Goal: Task Accomplishment & Management: Use online tool/utility

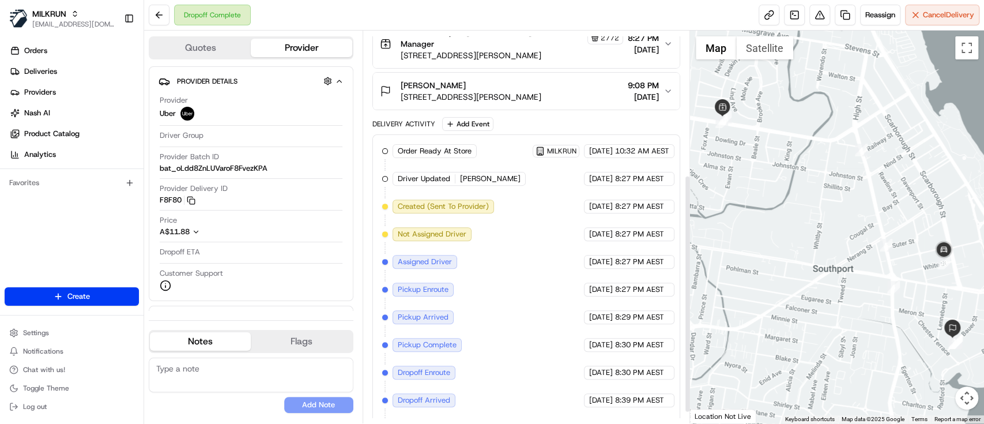
scroll to position [255, 0]
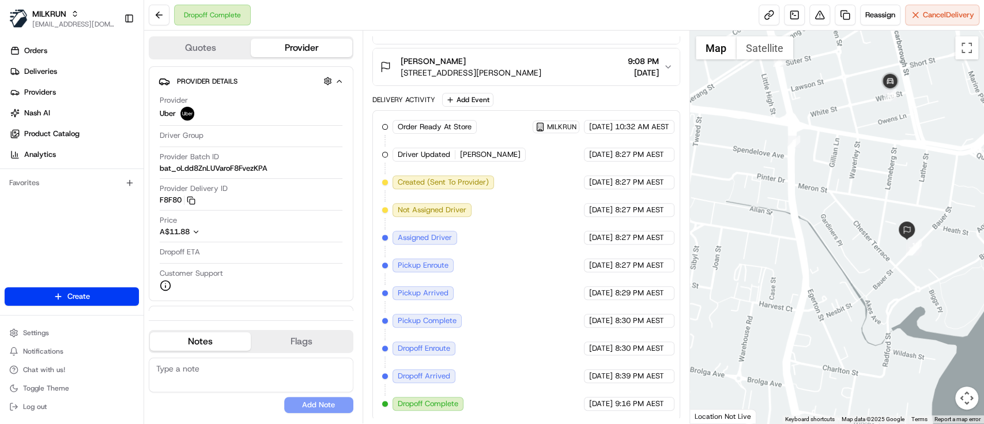
drag, startPoint x: 918, startPoint y: 345, endPoint x: 807, endPoint y: 243, distance: 150.5
click at [807, 243] on div at bounding box center [837, 227] width 294 height 392
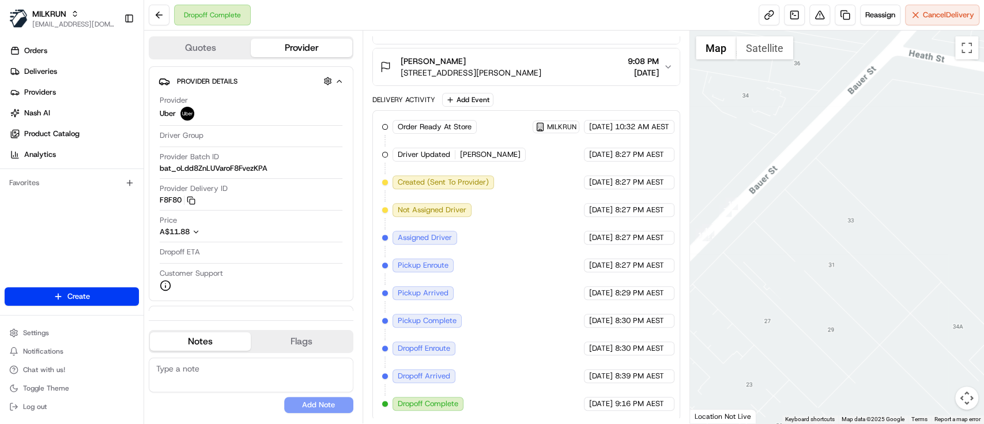
drag, startPoint x: 797, startPoint y: 241, endPoint x: 815, endPoint y: 250, distance: 20.1
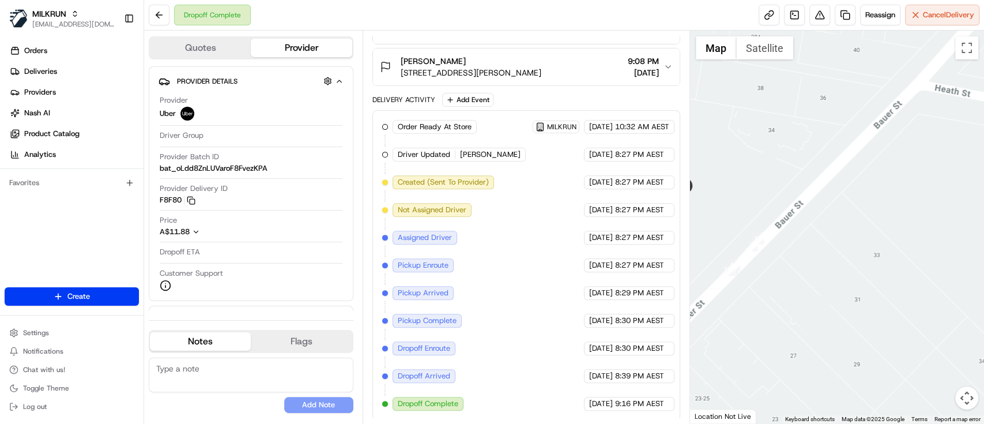
drag, startPoint x: 798, startPoint y: 269, endPoint x: 859, endPoint y: 303, distance: 70.1
click at [859, 303] on div at bounding box center [837, 227] width 294 height 392
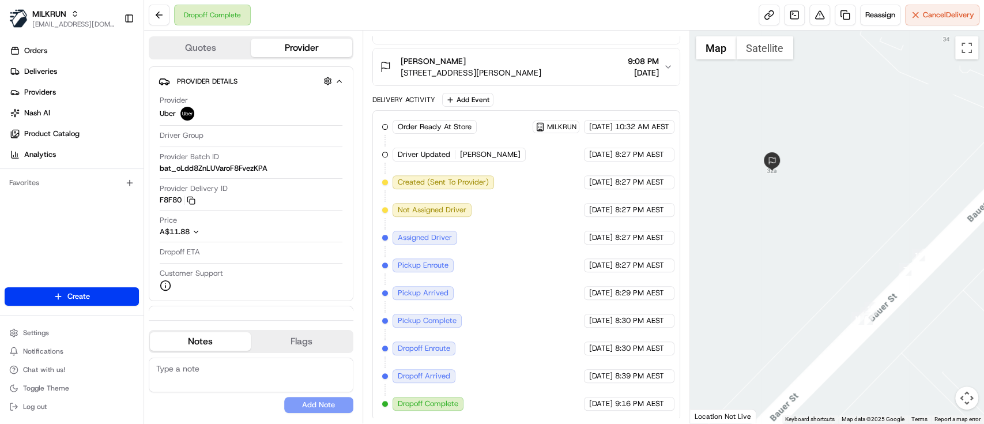
drag, startPoint x: 863, startPoint y: 297, endPoint x: 982, endPoint y: 300, distance: 119.9
click at [982, 300] on div at bounding box center [837, 227] width 294 height 392
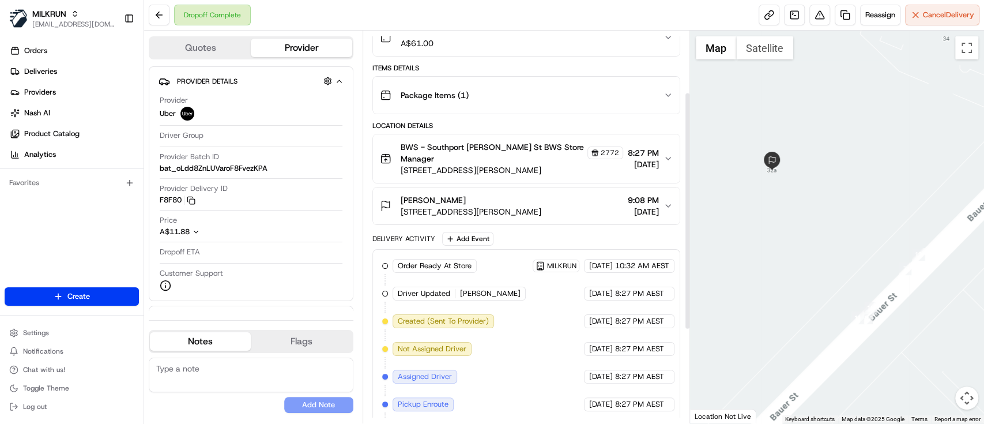
scroll to position [101, 0]
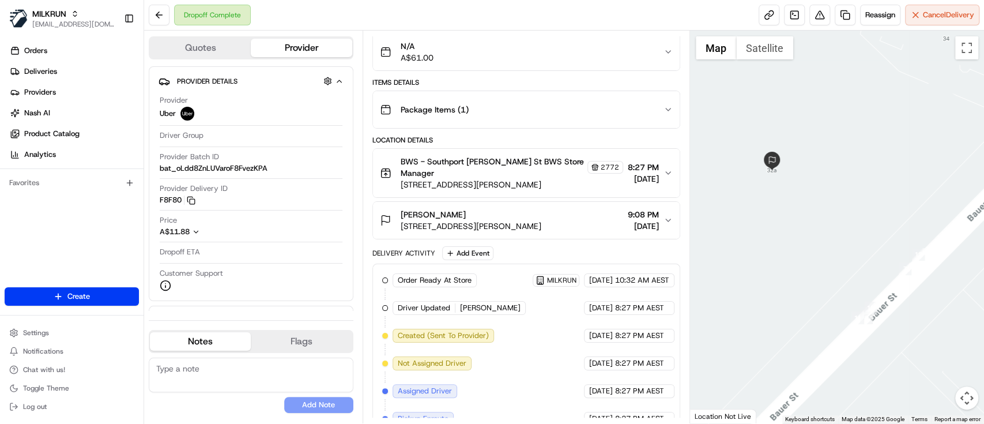
click at [656, 215] on span "9:08 PM" at bounding box center [643, 215] width 31 height 12
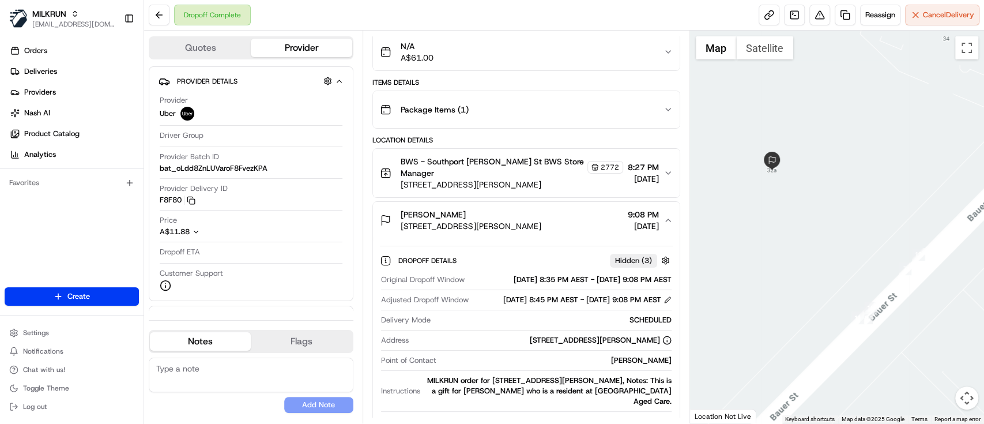
click at [656, 215] on span "9:08 PM" at bounding box center [643, 215] width 31 height 12
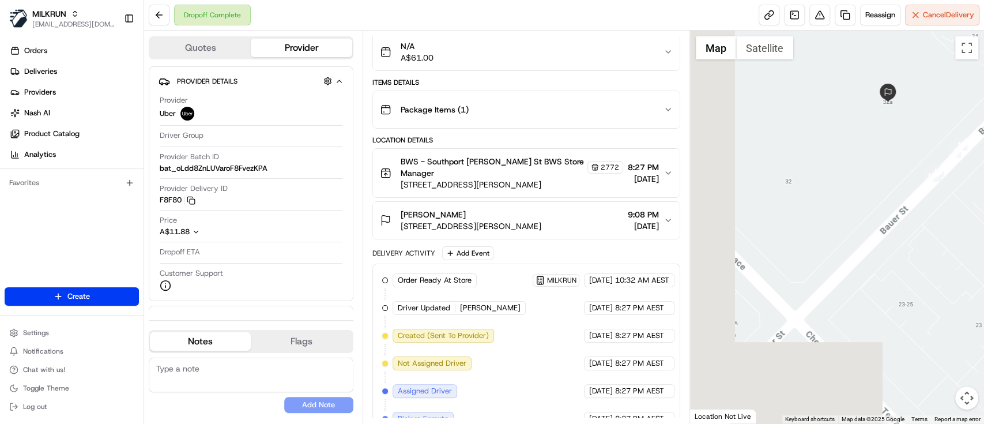
drag, startPoint x: 738, startPoint y: 252, endPoint x: 823, endPoint y: 145, distance: 137.3
click at [823, 145] on div at bounding box center [837, 227] width 294 height 392
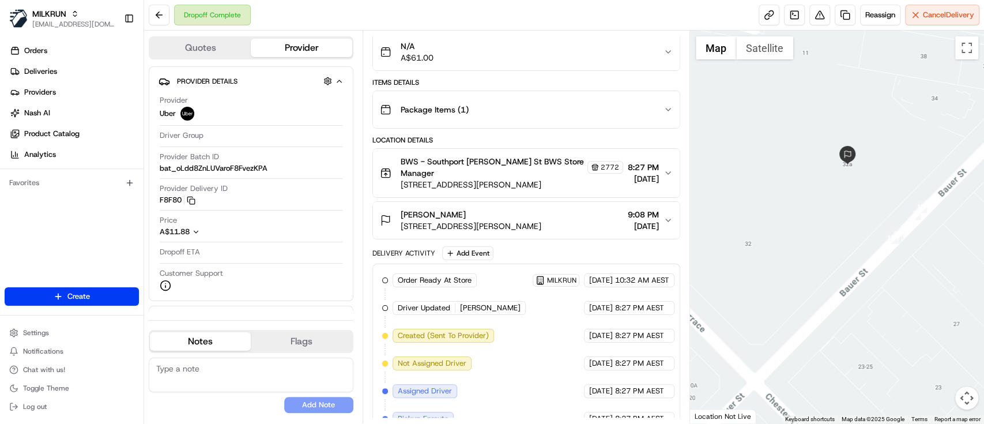
drag, startPoint x: 826, startPoint y: 191, endPoint x: 780, endPoint y: 269, distance: 90.2
click at [780, 269] on div at bounding box center [837, 227] width 294 height 392
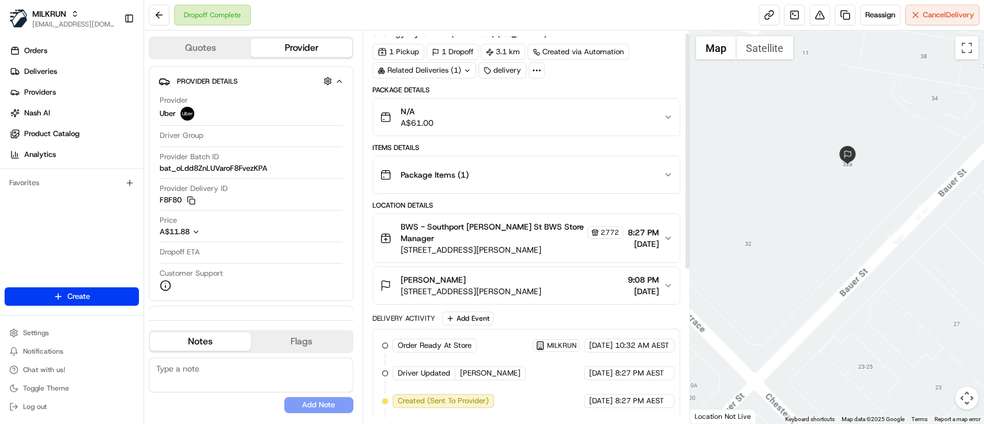
scroll to position [0, 0]
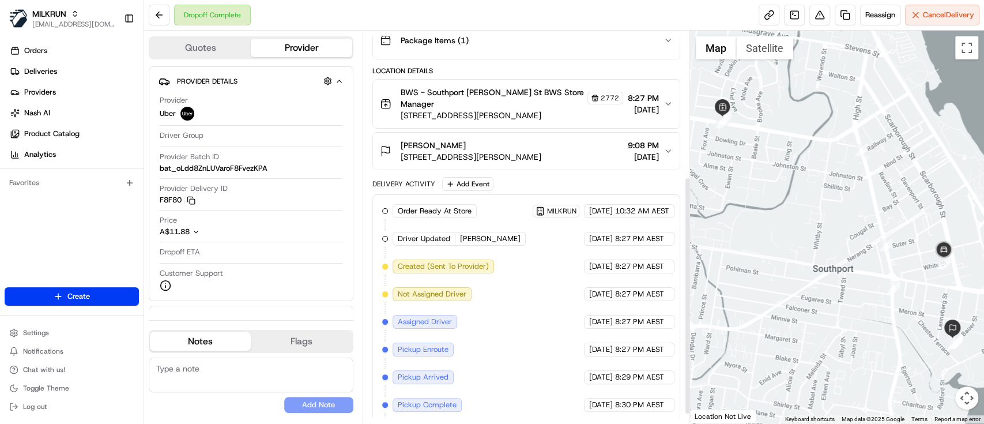
scroll to position [255, 0]
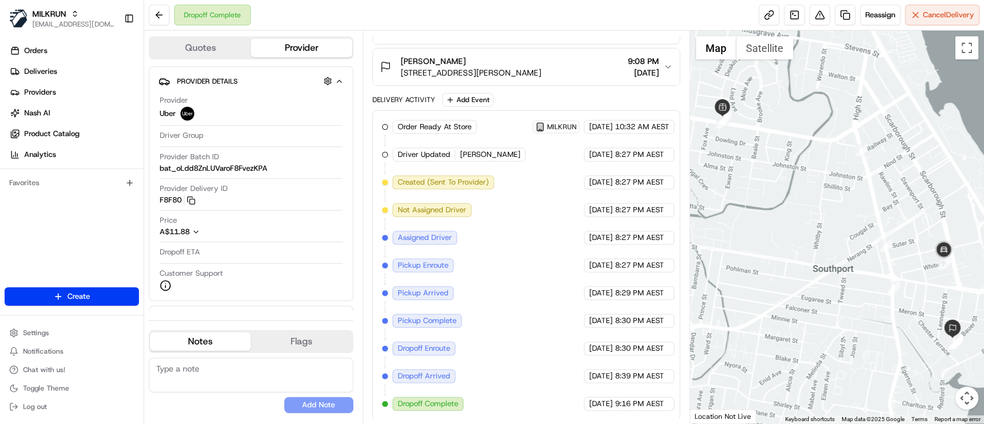
click at [507, 269] on div "Order Ready At Store MILKRUN 13/08/2025 10:32 AM AEST Driver Updated HERNANDO G…" at bounding box center [526, 265] width 288 height 290
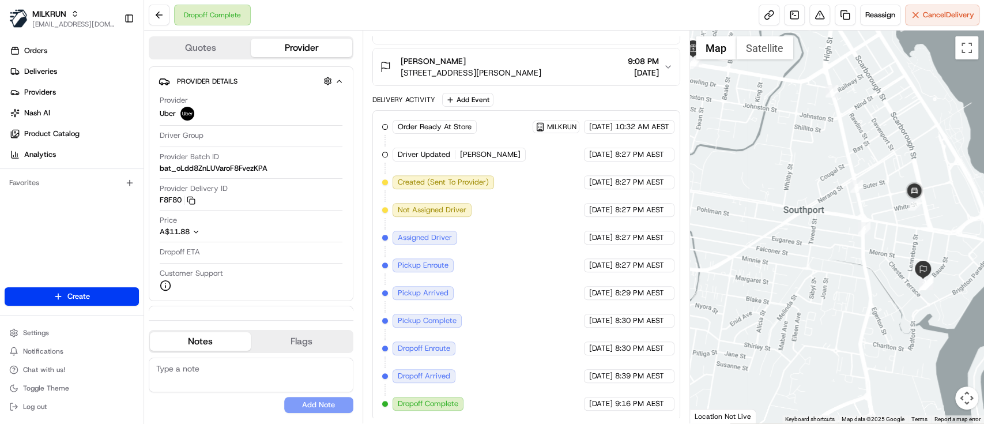
drag, startPoint x: 954, startPoint y: 298, endPoint x: 925, endPoint y: 239, distance: 66.5
click at [925, 239] on div at bounding box center [837, 227] width 294 height 392
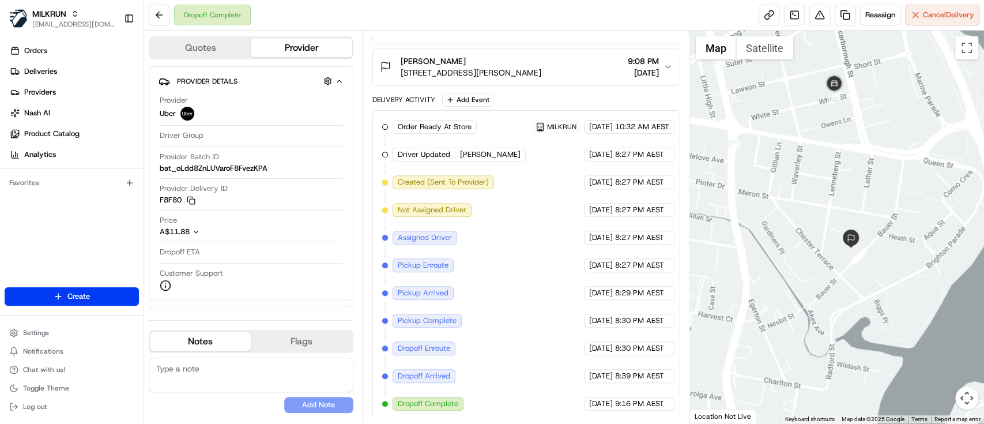
click at [856, 176] on div at bounding box center [837, 227] width 294 height 392
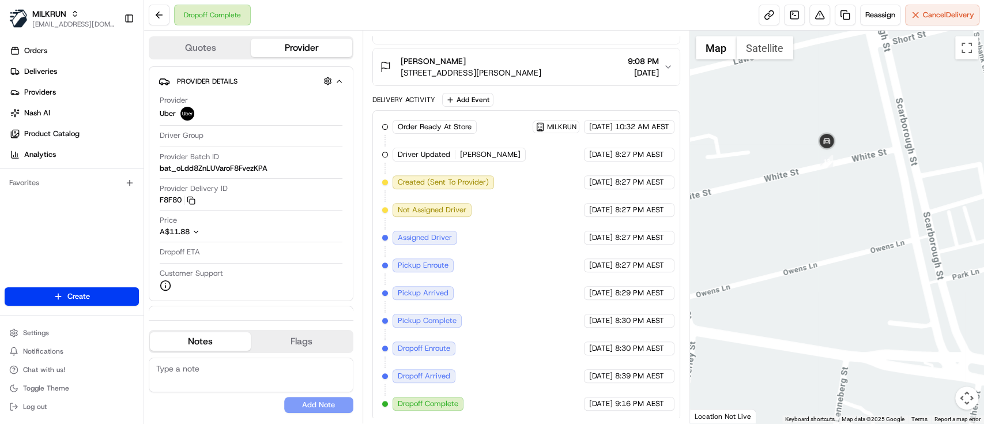
drag, startPoint x: 831, startPoint y: 224, endPoint x: 831, endPoint y: 244, distance: 20.2
click at [831, 244] on div at bounding box center [837, 227] width 294 height 392
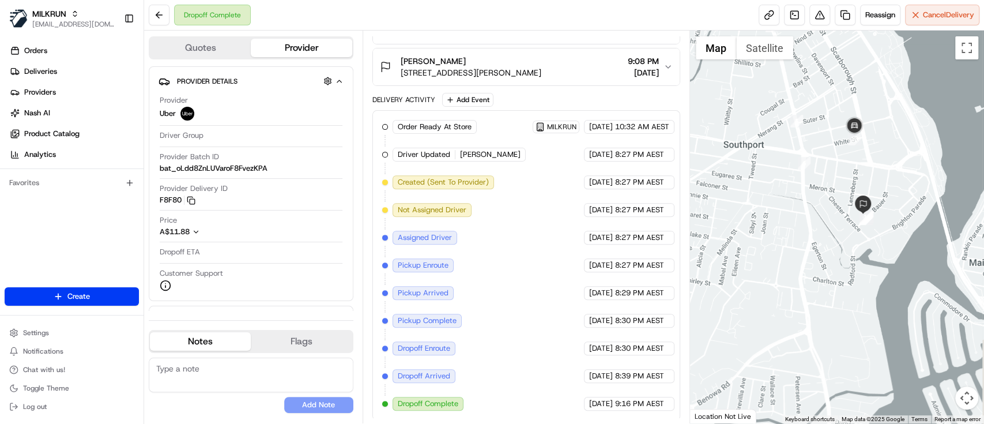
drag, startPoint x: 840, startPoint y: 277, endPoint x: 853, endPoint y: 180, distance: 97.7
click at [853, 180] on div at bounding box center [837, 227] width 294 height 392
drag, startPoint x: 832, startPoint y: 231, endPoint x: 832, endPoint y: 267, distance: 35.7
click at [834, 268] on div at bounding box center [837, 227] width 294 height 392
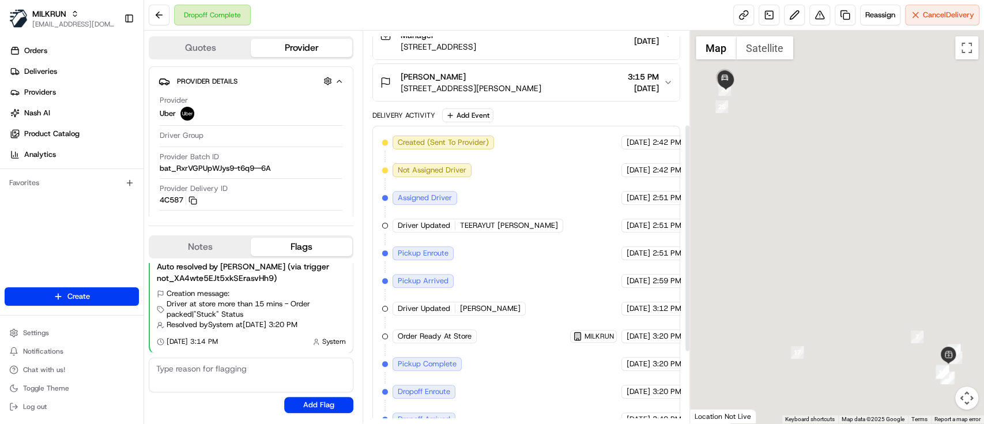
scroll to position [282, 0]
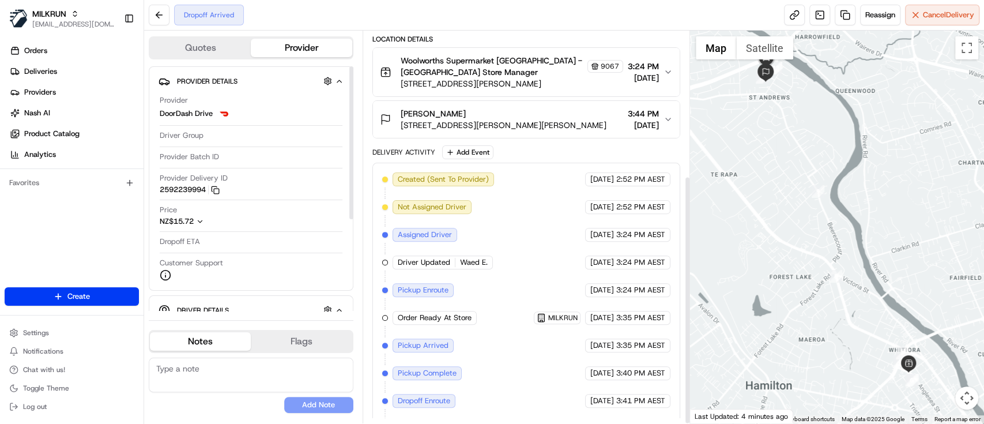
scroll to position [227, 0]
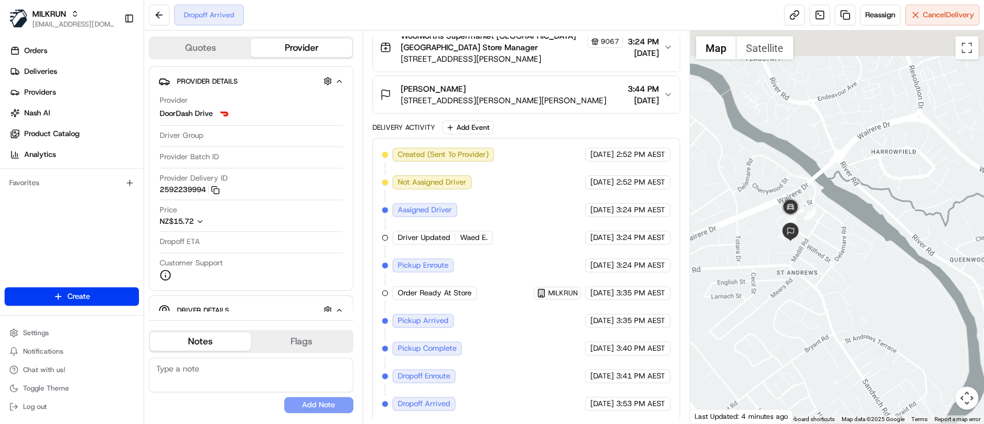
drag, startPoint x: 783, startPoint y: 126, endPoint x: 890, endPoint y: 348, distance: 246.9
click at [890, 348] on div at bounding box center [837, 227] width 294 height 392
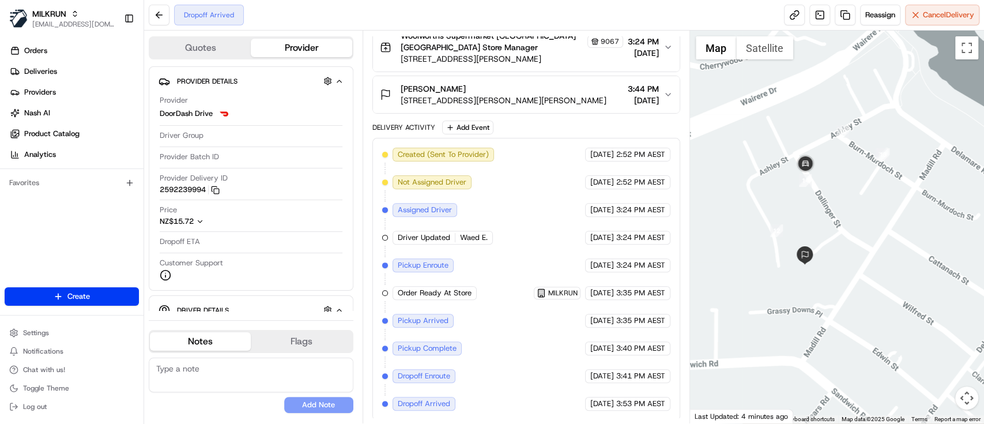
drag, startPoint x: 780, startPoint y: 217, endPoint x: 837, endPoint y: 290, distance: 93.2
click at [837, 290] on div at bounding box center [837, 227] width 294 height 392
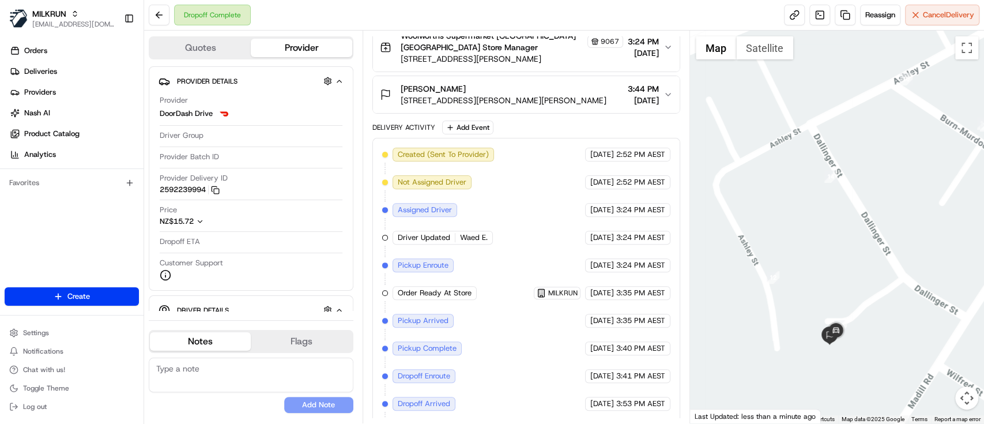
scroll to position [255, 0]
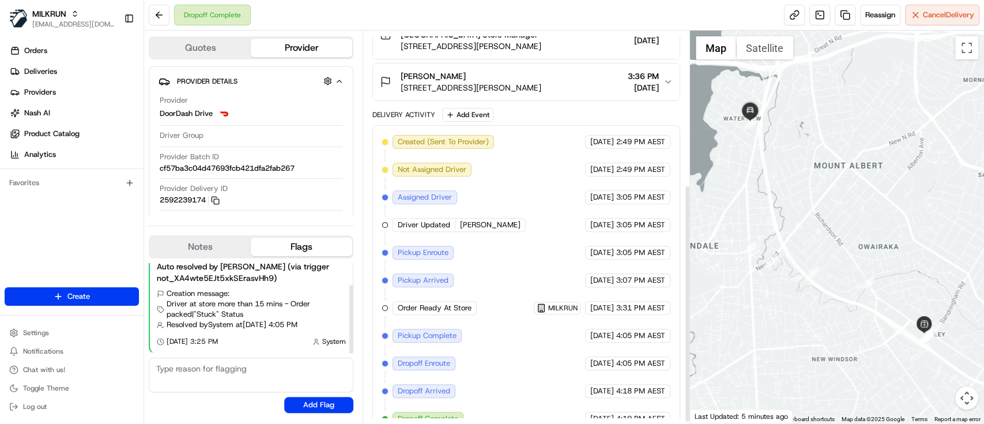
scroll to position [255, 0]
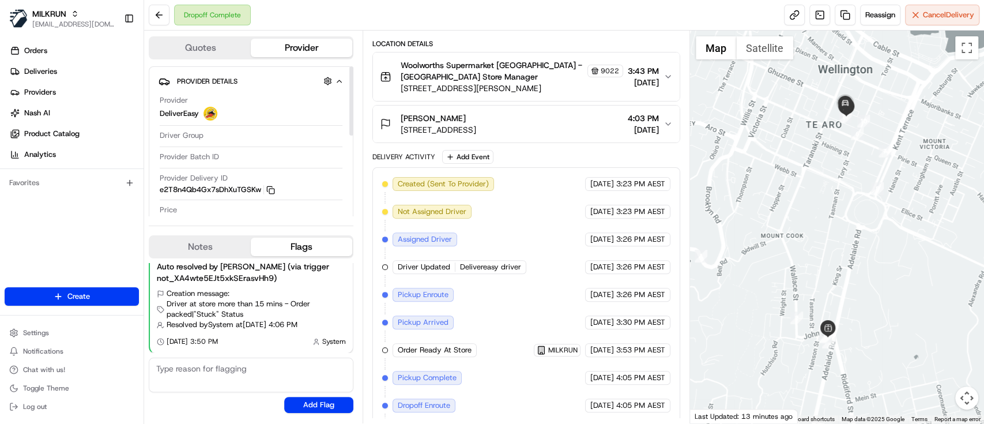
scroll to position [255, 0]
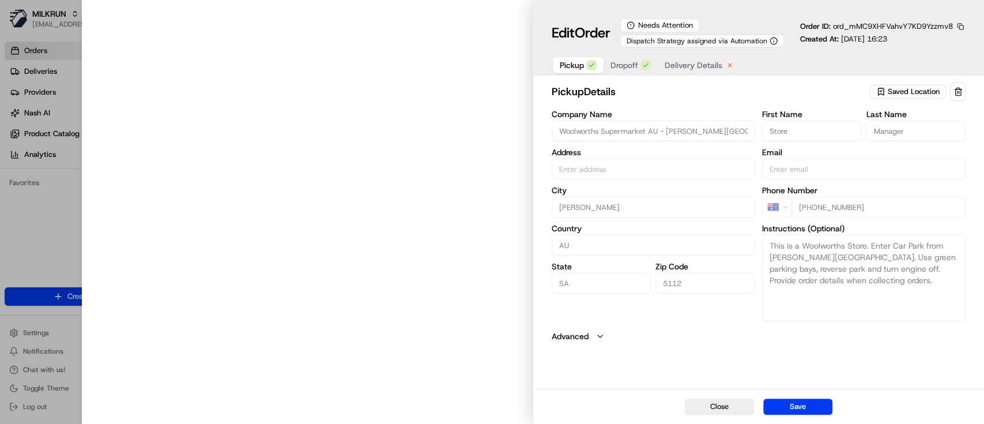
type input "[STREET_ADDRESS][PERSON_NAME][PERSON_NAME]"
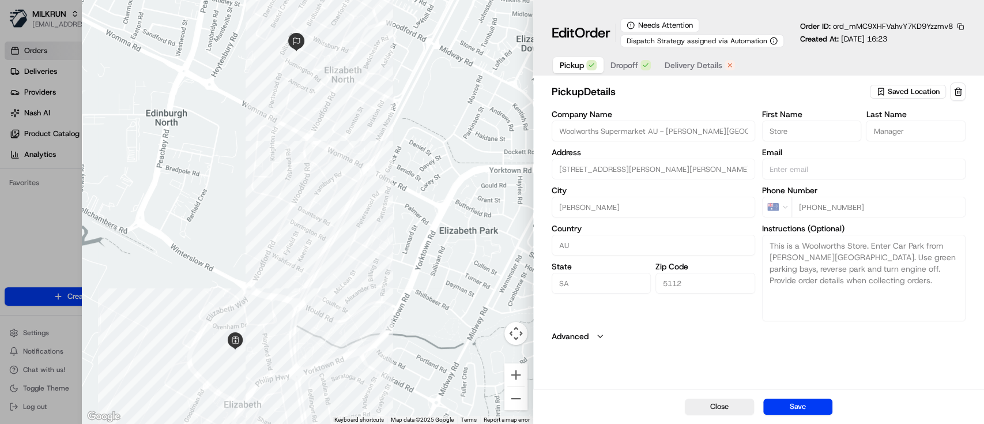
click at [618, 65] on span "Dropoff" at bounding box center [624, 65] width 28 height 12
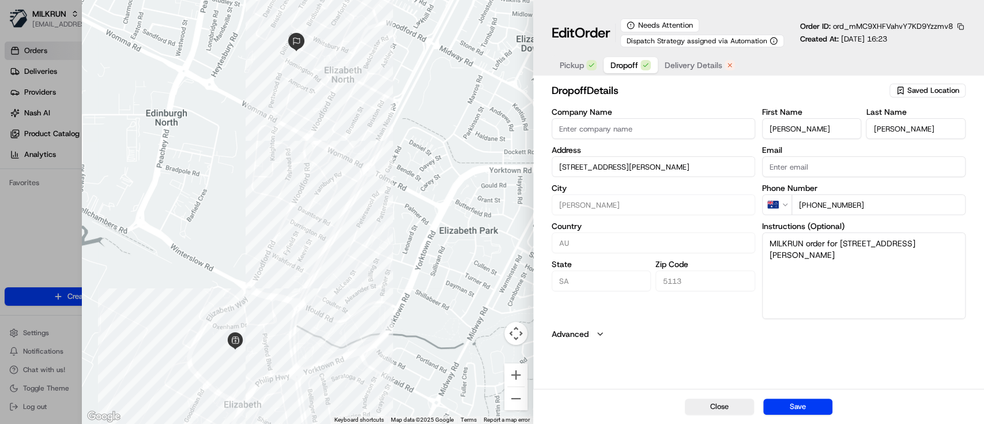
click at [680, 66] on span "Delivery Details" at bounding box center [693, 65] width 58 height 12
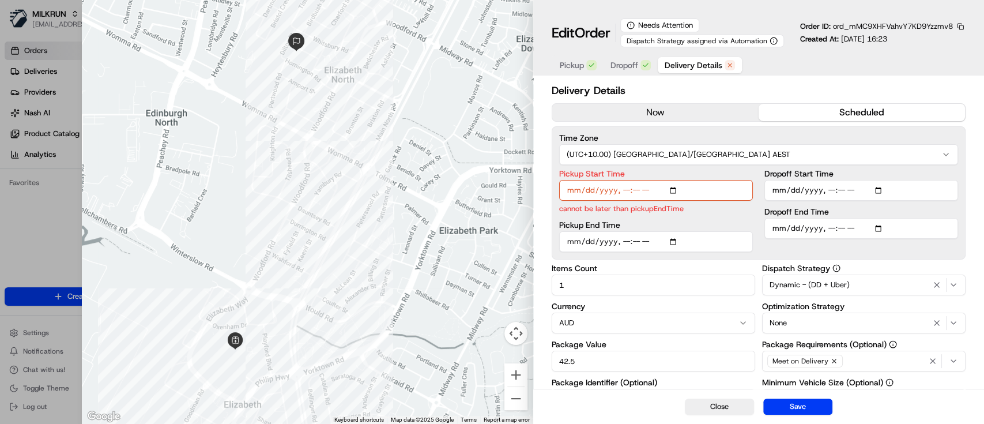
click at [658, 114] on button "now" at bounding box center [655, 112] width 206 height 17
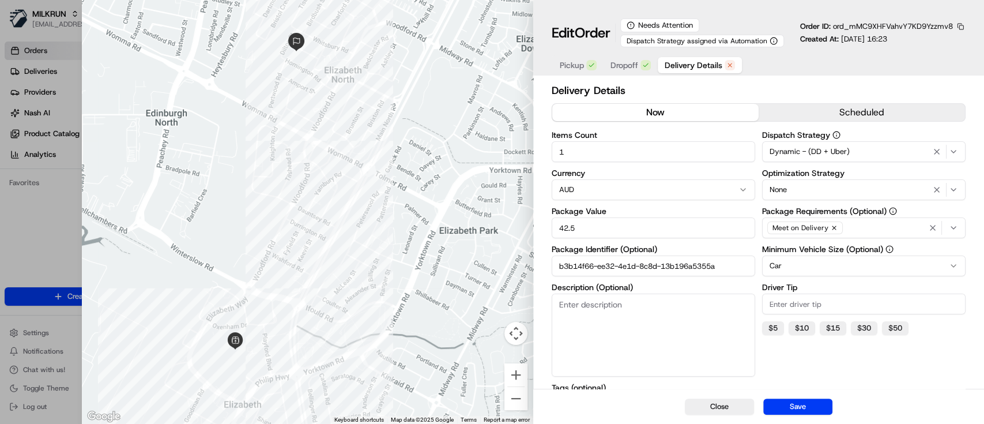
click at [962, 27] on button "button" at bounding box center [960, 26] width 10 height 10
click at [891, 40] on button "Copy ID" at bounding box center [928, 44] width 105 height 14
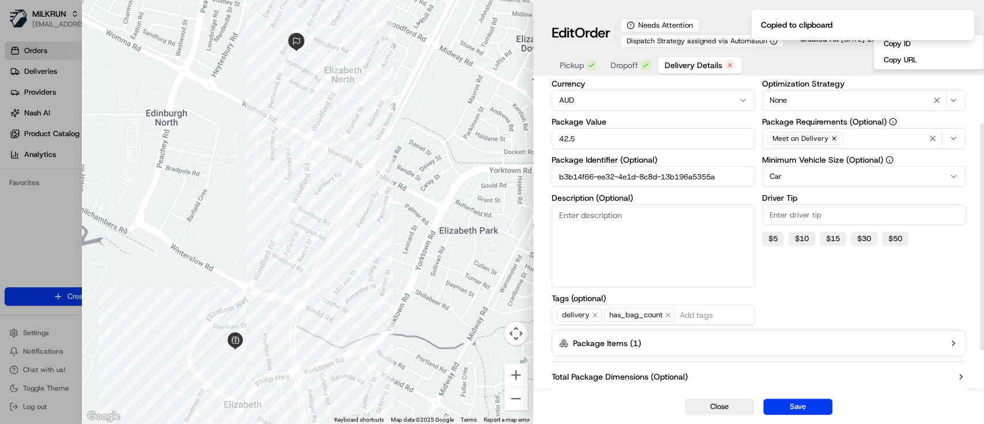
scroll to position [110, 0]
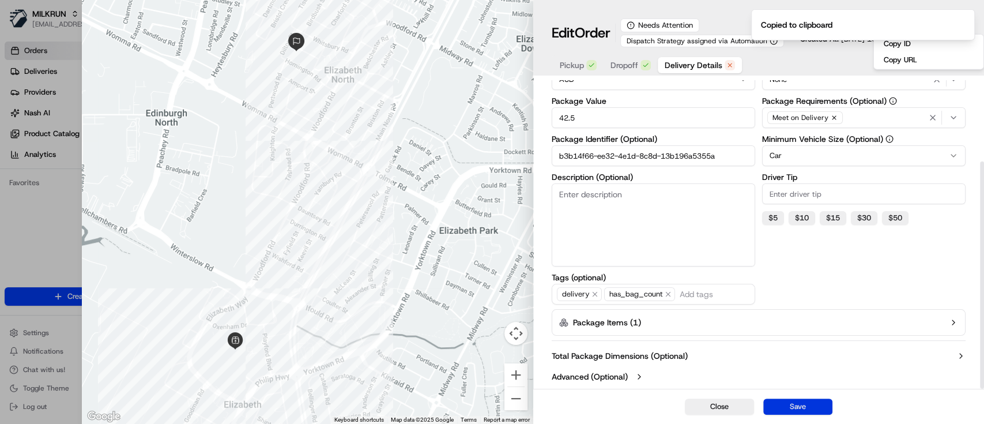
click at [807, 402] on button "Save" at bounding box center [797, 406] width 69 height 16
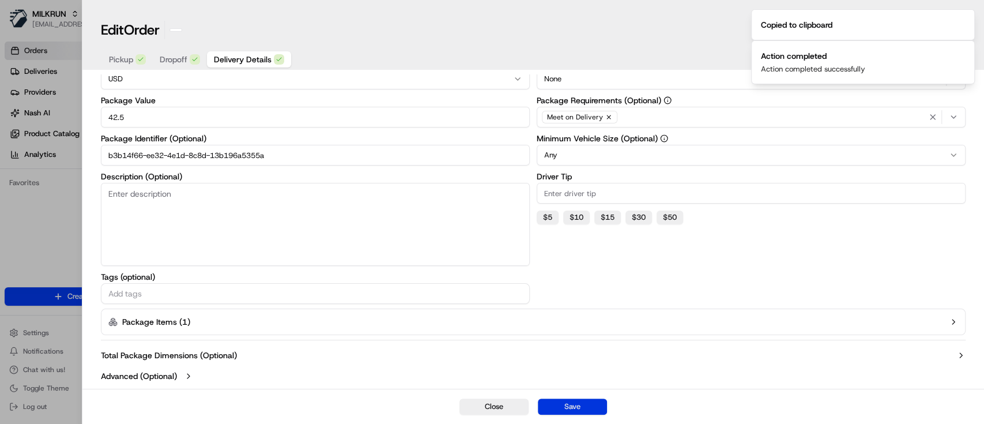
scroll to position [104, 0]
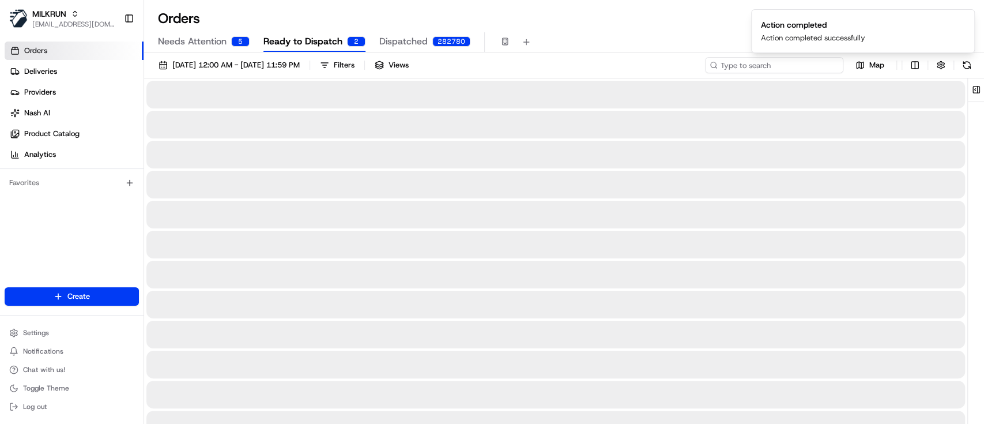
click at [819, 63] on input at bounding box center [774, 65] width 138 height 16
paste input "ord_mMC9XHFVahvY7KD9Yzzmv8"
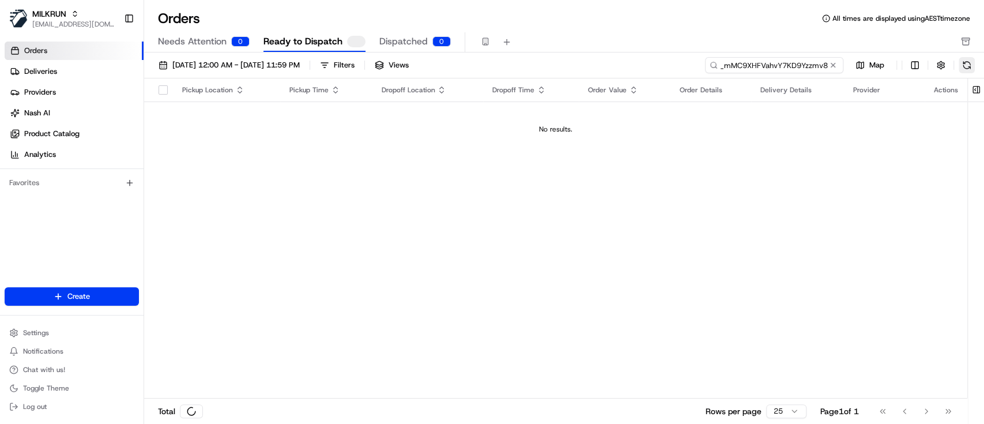
type input "ord_mMC9XHFVahvY7KD9Yzzmv8"
click at [968, 66] on button at bounding box center [966, 65] width 16 height 16
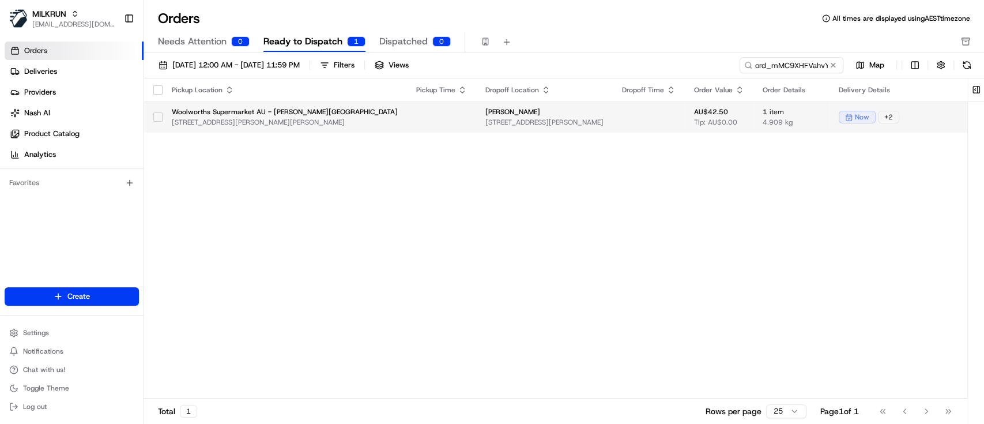
click at [157, 117] on button "button" at bounding box center [157, 116] width 9 height 9
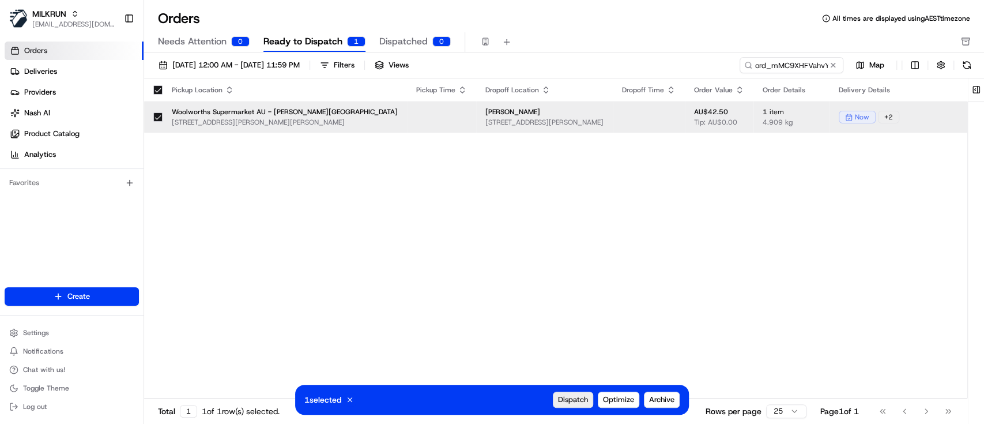
click at [581, 403] on span "Dispatch" at bounding box center [573, 399] width 30 height 10
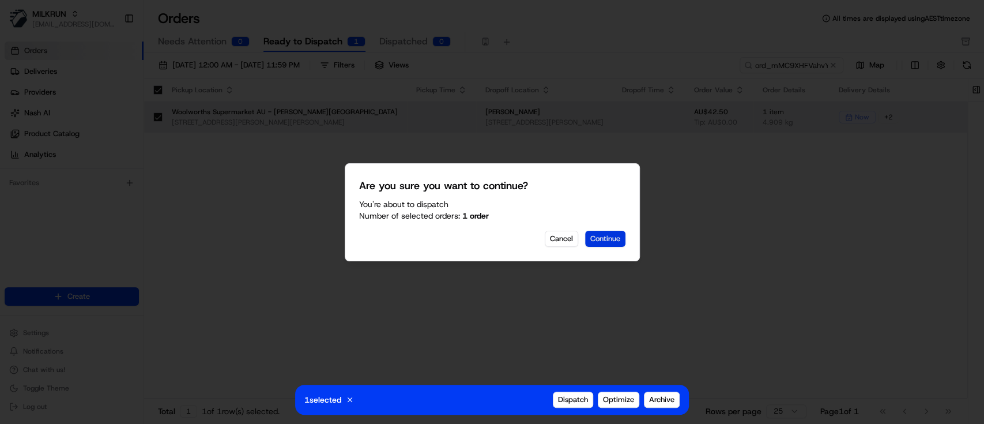
click at [603, 234] on button "Continue" at bounding box center [605, 238] width 40 height 16
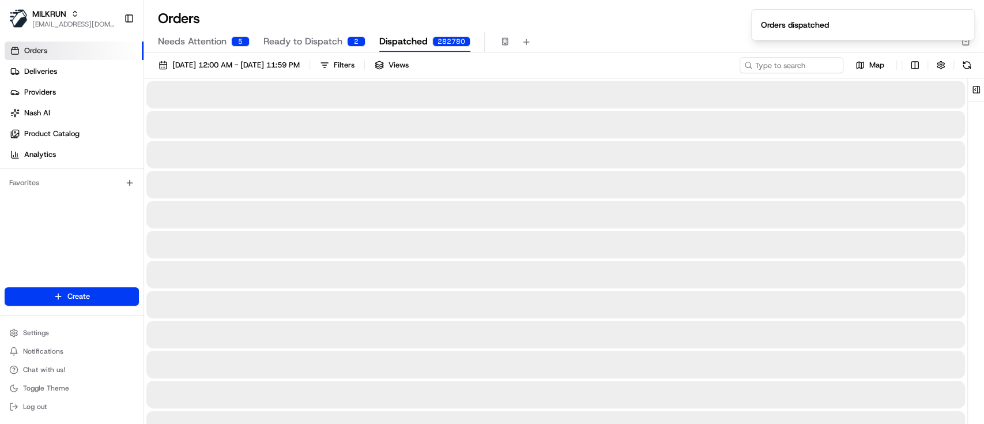
click at [413, 37] on span "Dispatched" at bounding box center [403, 42] width 48 height 14
click at [809, 67] on input at bounding box center [774, 65] width 138 height 16
paste input "ord_mMC9XHFVahvY7KD9Yzzmv8"
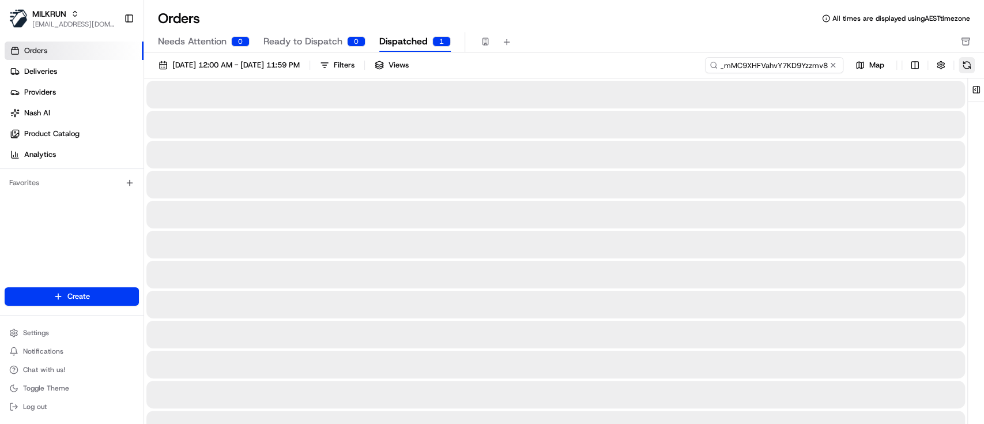
type input "ord_mMC9XHFVahvY7KD9Yzzmv8"
click at [963, 65] on button at bounding box center [966, 65] width 16 height 16
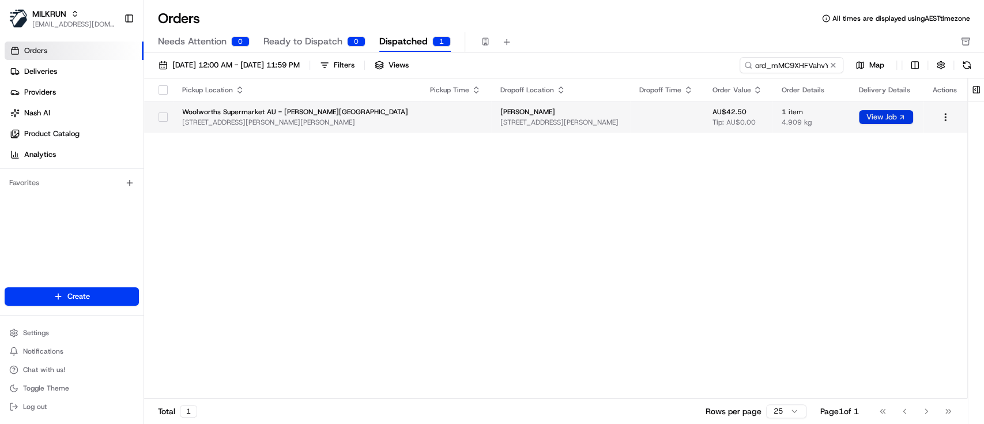
click at [877, 115] on button "View Job" at bounding box center [886, 117] width 54 height 14
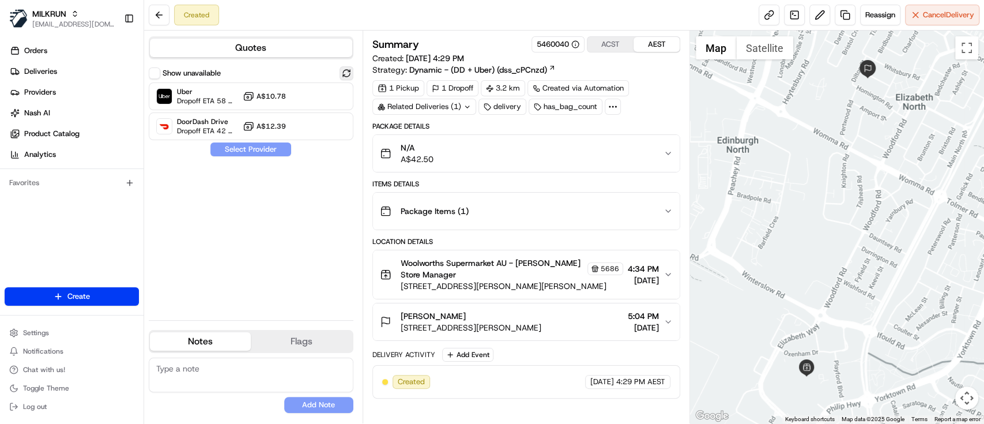
click at [346, 72] on button at bounding box center [346, 73] width 14 height 14
click at [180, 93] on span "Uber" at bounding box center [207, 91] width 61 height 9
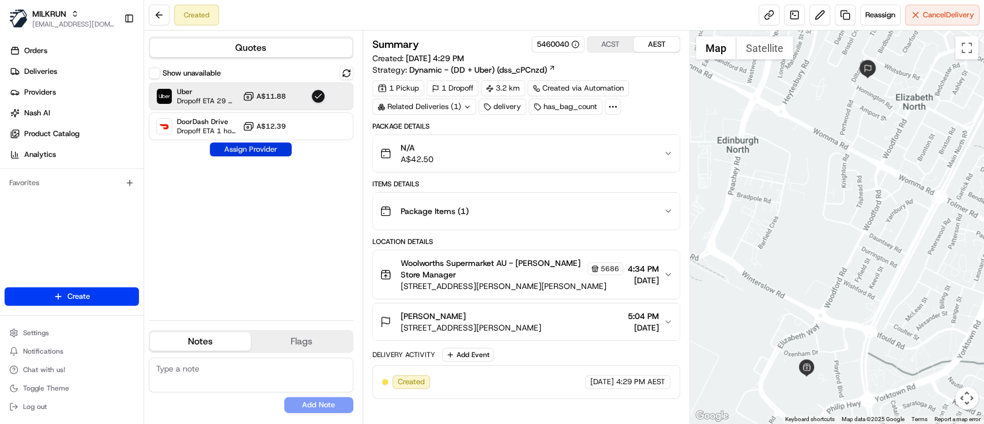
click at [243, 147] on button "Assign Provider" at bounding box center [251, 149] width 82 height 14
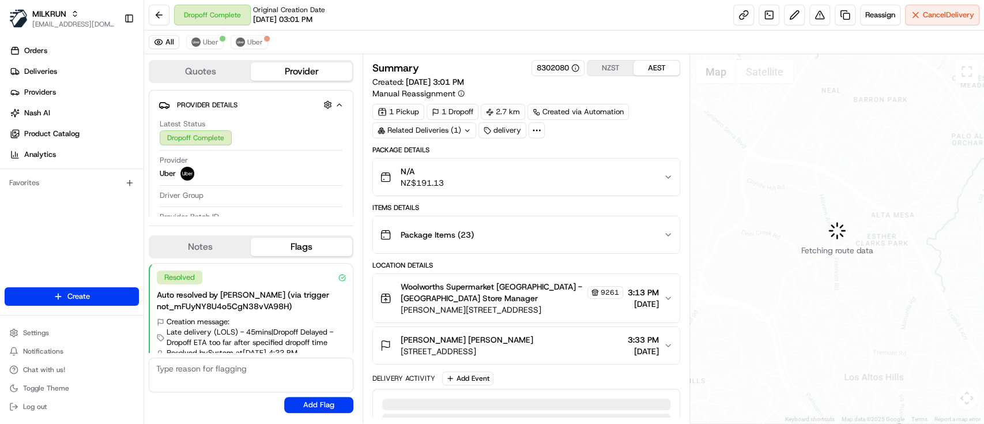
scroll to position [28, 0]
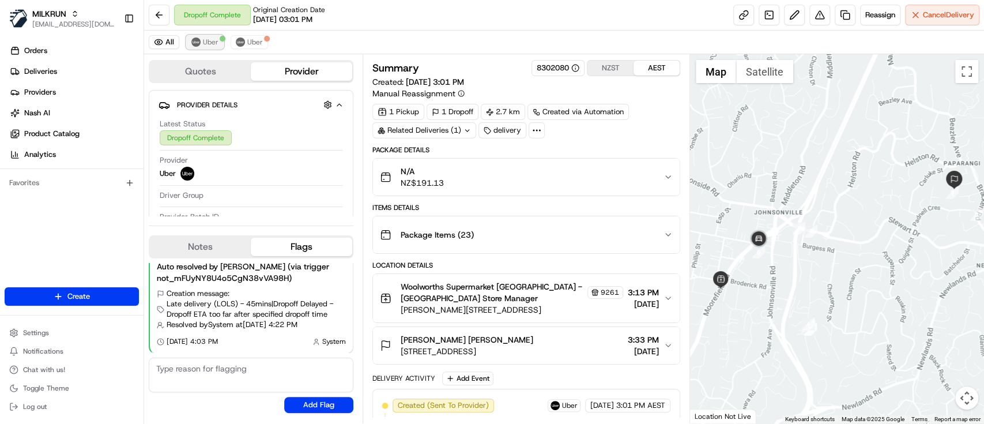
click at [197, 40] on img at bounding box center [195, 41] width 9 height 9
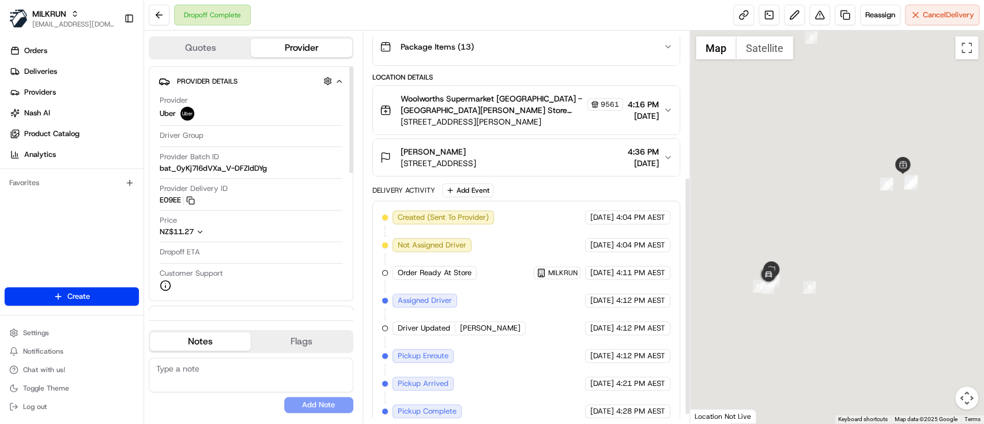
scroll to position [255, 0]
